Goal: Check status: Check status

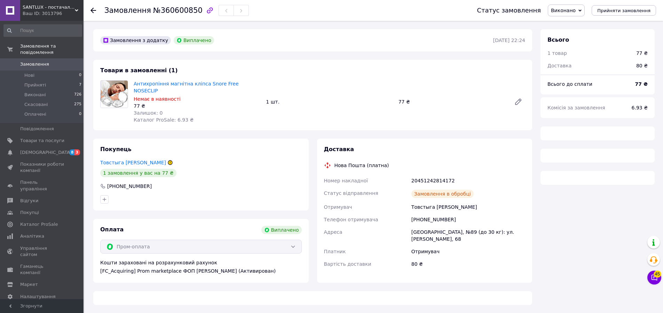
scroll to position [199, 0]
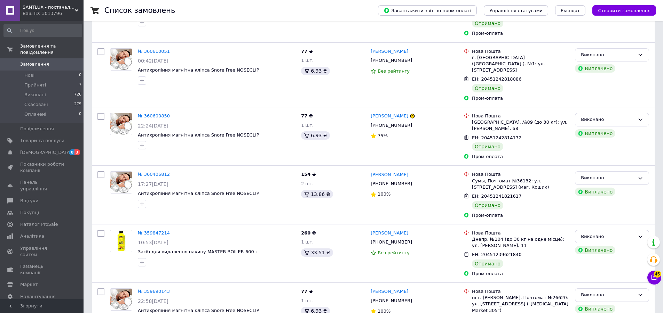
scroll to position [174, 0]
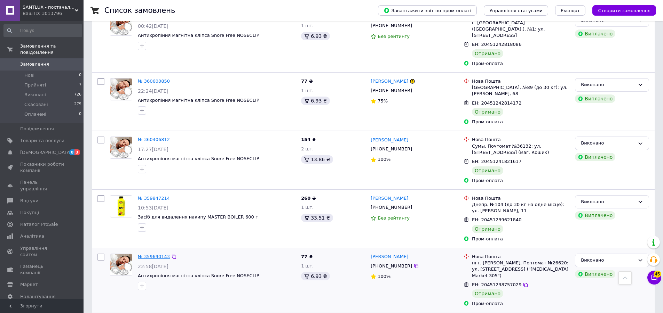
click at [160, 254] on link "№ 359690143" at bounding box center [154, 256] width 32 height 5
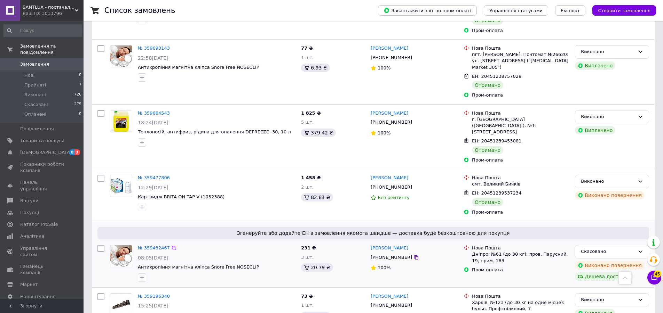
scroll to position [557, 0]
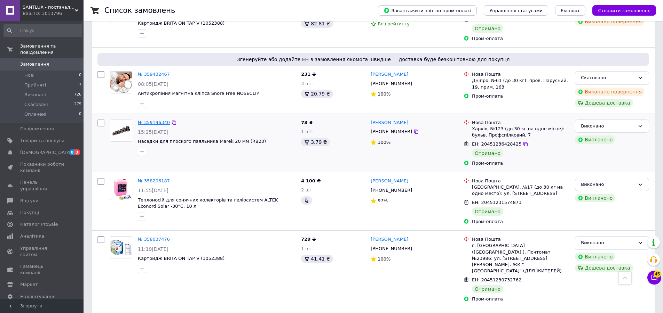
click at [154, 120] on link "№ 359196340" at bounding box center [154, 122] width 32 height 5
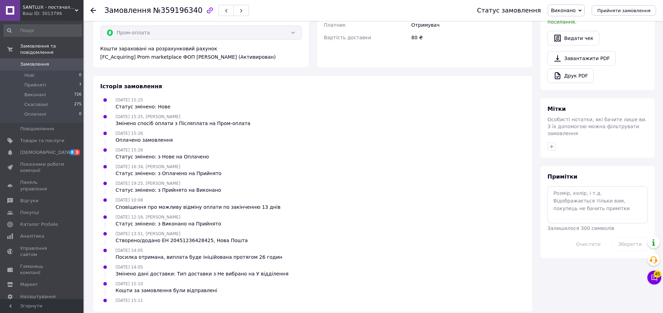
click at [43, 61] on span "Замовлення" at bounding box center [34, 64] width 29 height 6
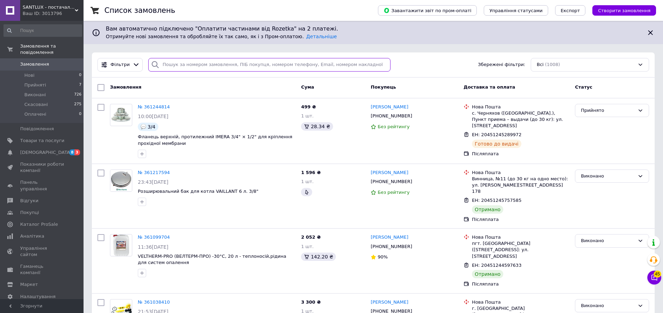
click at [174, 66] on input "search" at bounding box center [269, 65] width 242 height 14
paste input "360027731"
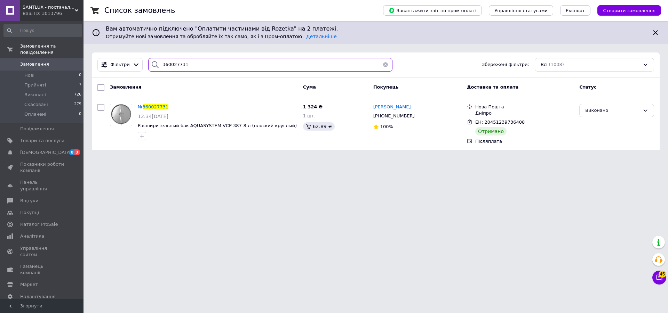
type input "360027731"
